Goal: Task Accomplishment & Management: Use online tool/utility

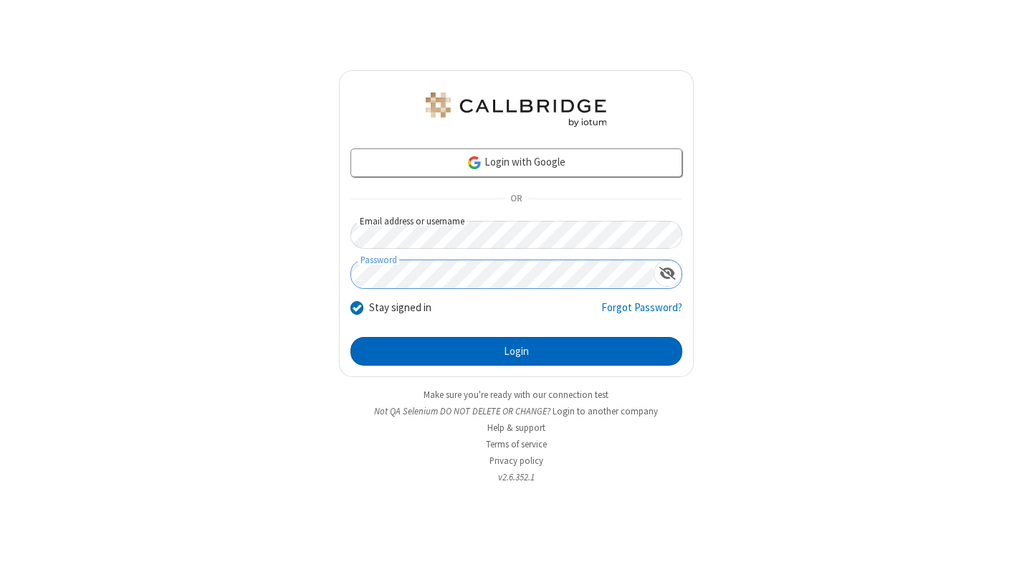
click at [516, 351] on button "Login" at bounding box center [516, 351] width 332 height 29
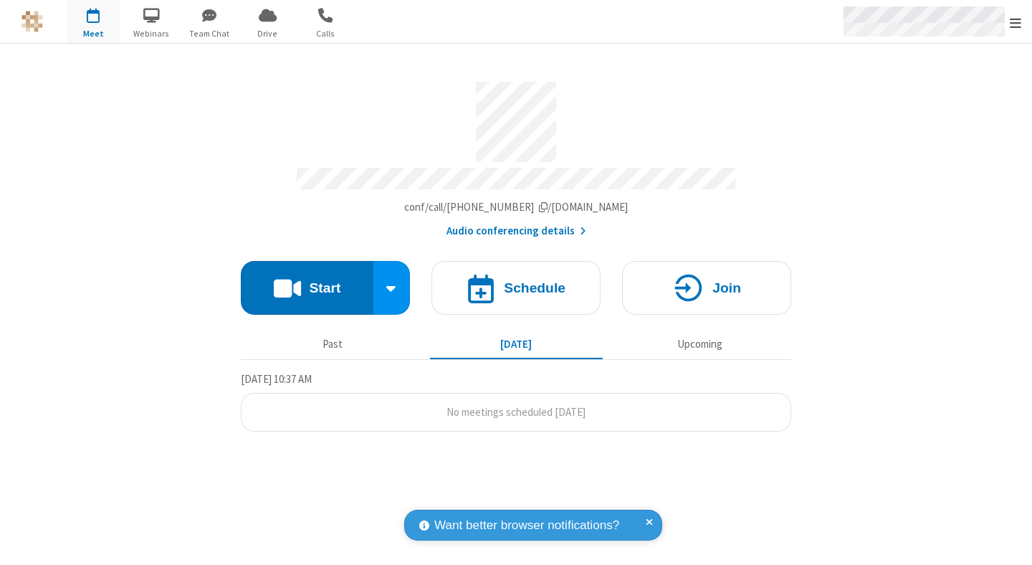
click at [1015, 22] on span "Open menu" at bounding box center [1015, 23] width 11 height 14
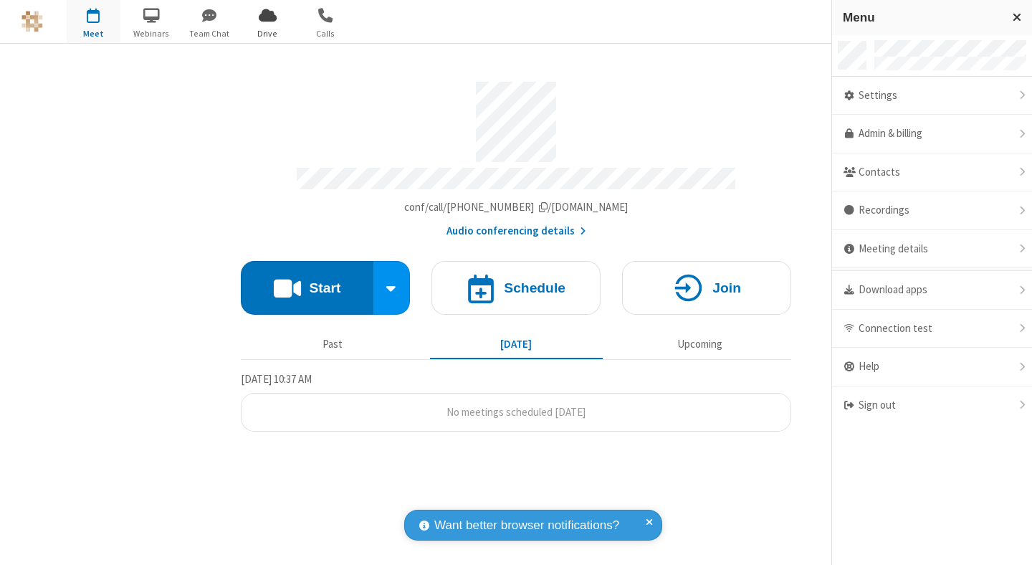
click at [267, 33] on span "Drive" at bounding box center [268, 33] width 54 height 13
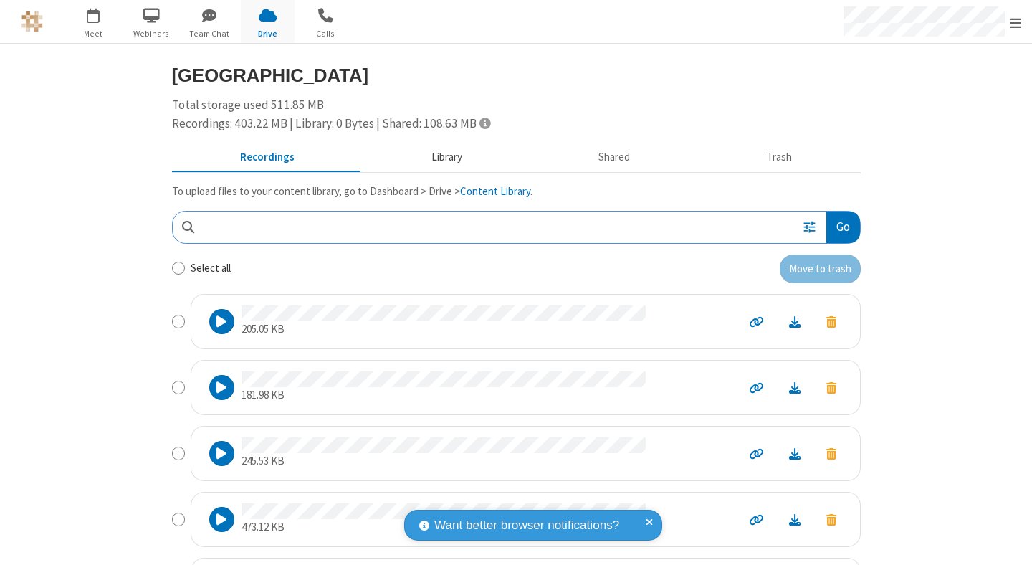
click at [439, 157] on button "Library" at bounding box center [447, 157] width 168 height 27
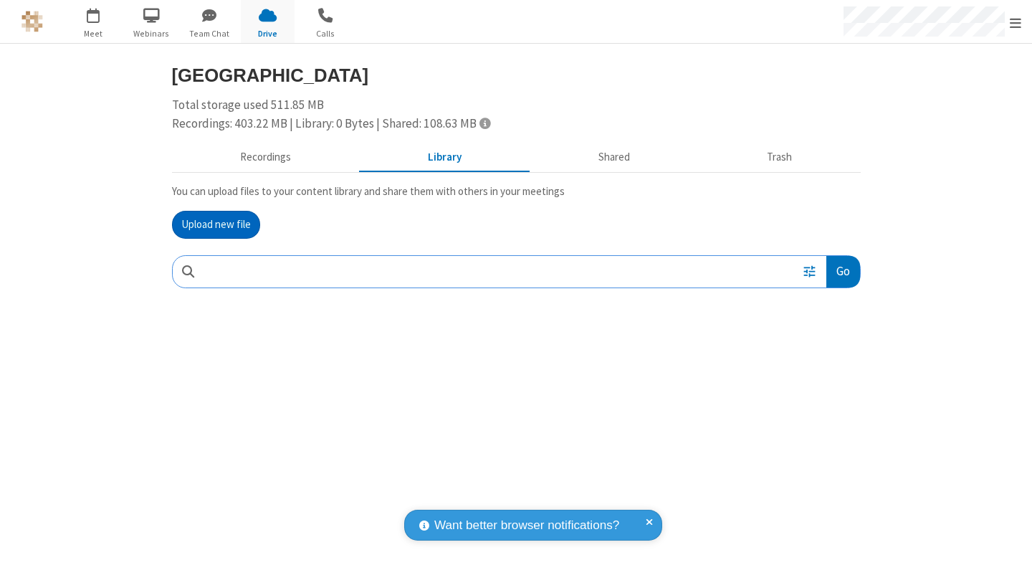
click at [216, 224] on button "Upload new file" at bounding box center [216, 225] width 88 height 29
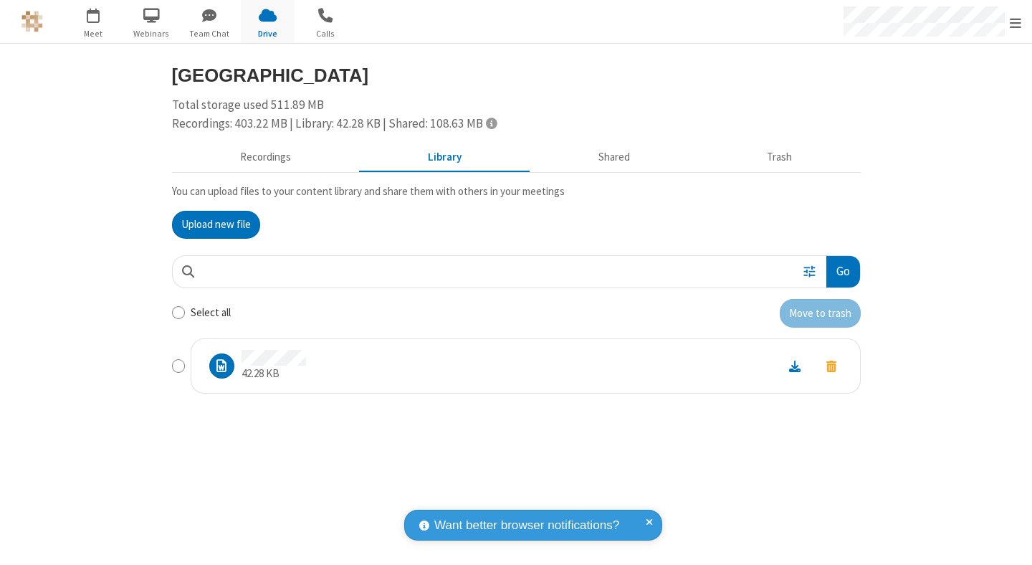
click at [830, 365] on span "Move to trash" at bounding box center [831, 365] width 10 height 13
